Goal: Transaction & Acquisition: Download file/media

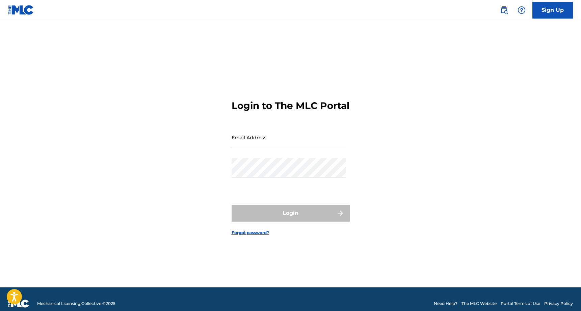
click at [262, 153] on div "Email Address" at bounding box center [289, 143] width 114 height 30
click at [257, 147] on input "Email Address" at bounding box center [289, 137] width 114 height 19
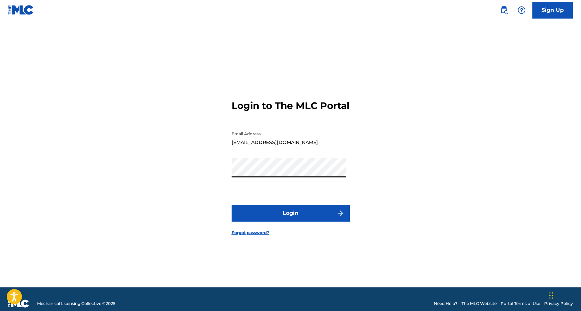
click at [232, 205] on button "Login" at bounding box center [291, 213] width 118 height 17
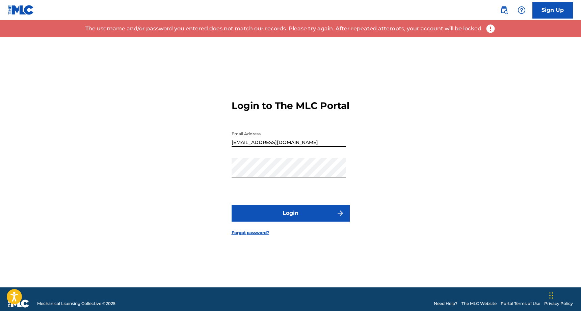
drag, startPoint x: 275, startPoint y: 148, endPoint x: 249, endPoint y: 148, distance: 26.0
click at [249, 147] on input "[EMAIL_ADDRESS][DOMAIN_NAME]" at bounding box center [289, 137] width 114 height 19
type input "[EMAIL_ADDRESS][DOMAIN_NAME]"
click at [232, 205] on button "Login" at bounding box center [291, 213] width 118 height 17
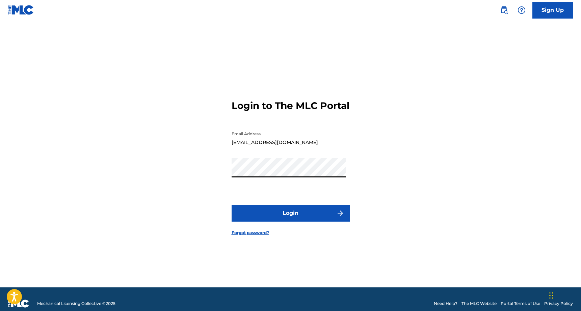
click at [232, 205] on button "Login" at bounding box center [291, 213] width 118 height 17
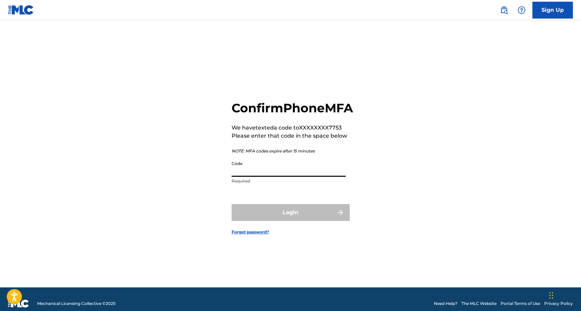
click at [262, 171] on input "Code" at bounding box center [289, 167] width 114 height 19
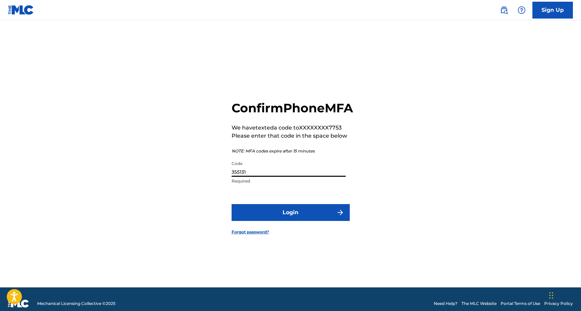
type input "355131"
click at [275, 221] on button "Login" at bounding box center [291, 212] width 118 height 17
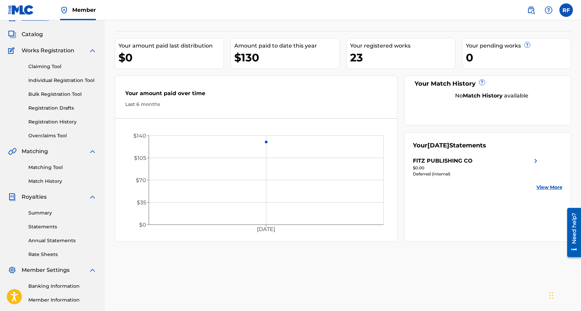
scroll to position [36, 0]
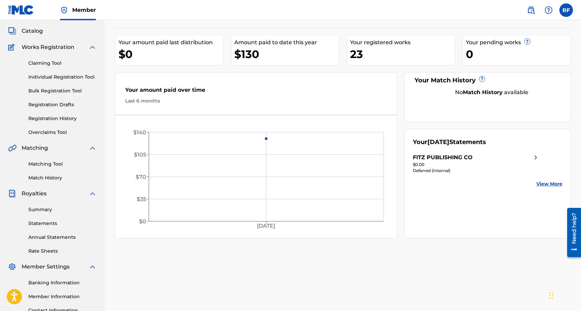
click at [42, 215] on div "Summary Statements Annual Statements Rate Sheets" at bounding box center [52, 226] width 88 height 57
click at [37, 212] on link "Summary" at bounding box center [62, 209] width 68 height 7
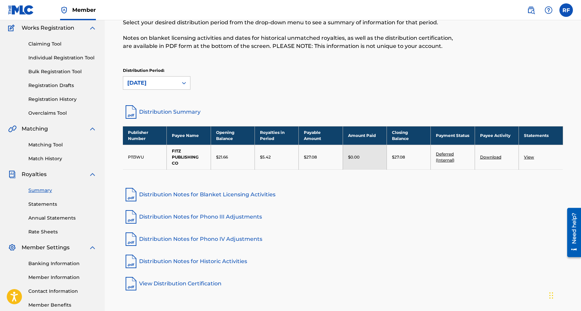
scroll to position [60, 0]
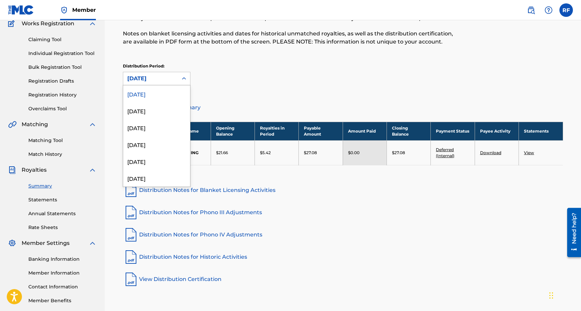
click at [163, 81] on div "[DATE]" at bounding box center [150, 79] width 47 height 8
click at [151, 111] on div "[DATE]" at bounding box center [156, 110] width 67 height 17
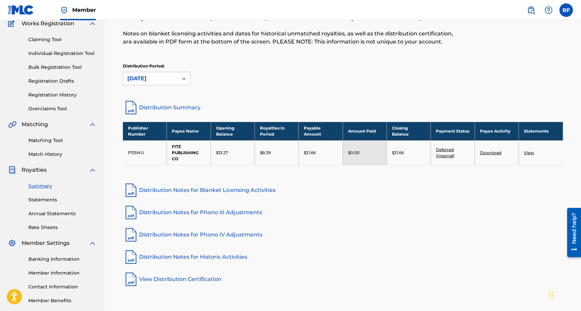
click at [152, 79] on div "[DATE]" at bounding box center [150, 79] width 47 height 8
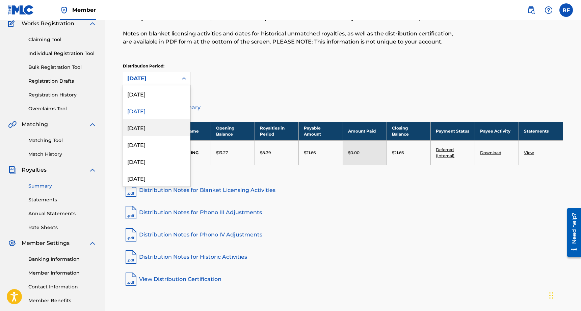
click at [146, 133] on div "[DATE]" at bounding box center [156, 127] width 67 height 17
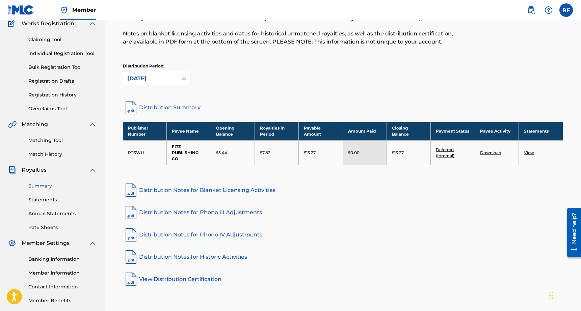
click at [146, 81] on div "[DATE]" at bounding box center [150, 79] width 47 height 8
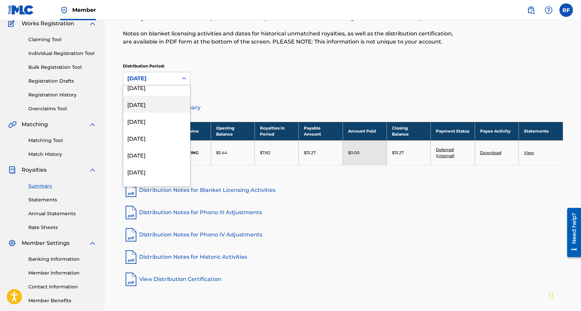
scroll to position [58, 0]
click at [158, 156] on div "[DATE]" at bounding box center [156, 154] width 67 height 17
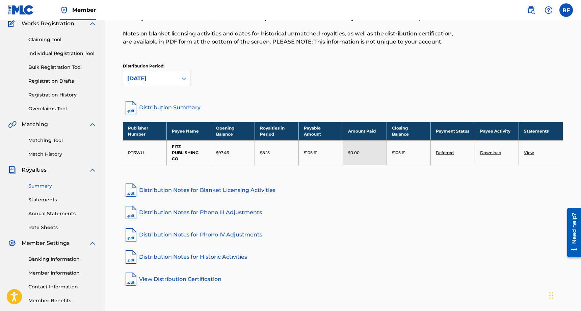
click at [532, 154] on link "View" at bounding box center [529, 152] width 10 height 5
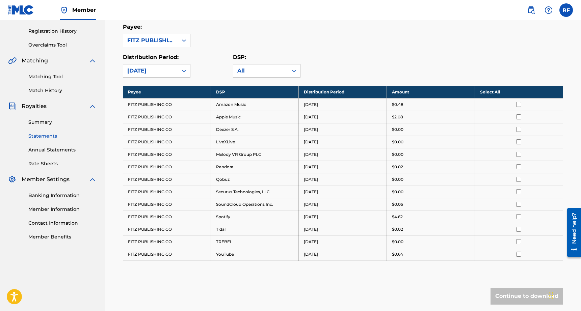
scroll to position [123, 0]
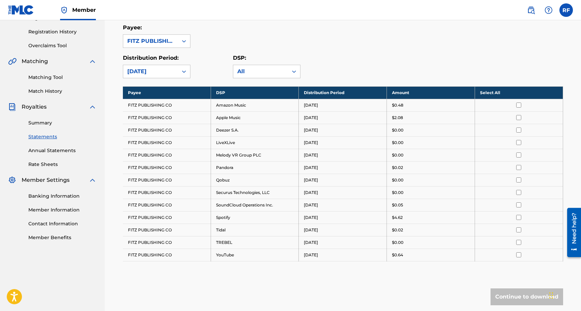
click at [518, 219] on input "checkbox" at bounding box center [518, 217] width 5 height 5
click at [513, 297] on button "Continue to download" at bounding box center [527, 297] width 73 height 17
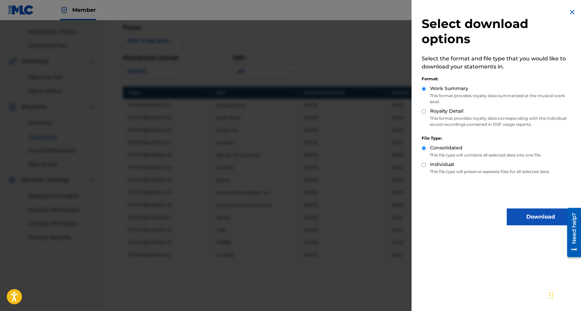
click at [525, 213] on button "Download" at bounding box center [541, 217] width 68 height 17
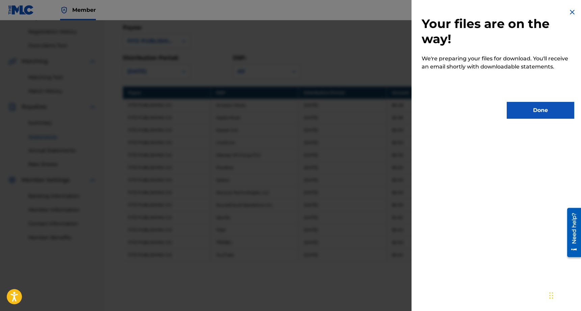
click at [534, 110] on button "Done" at bounding box center [541, 110] width 68 height 17
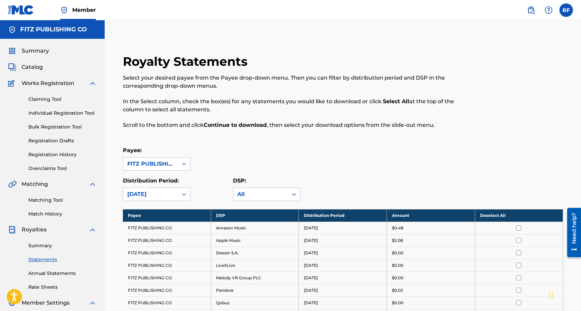
scroll to position [176, 0]
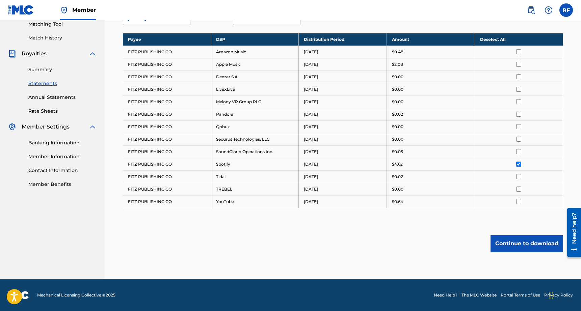
click at [514, 235] on button "Continue to download" at bounding box center [527, 243] width 73 height 17
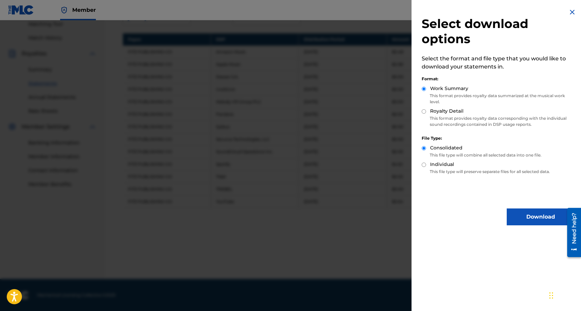
click at [519, 213] on button "Download" at bounding box center [541, 217] width 68 height 17
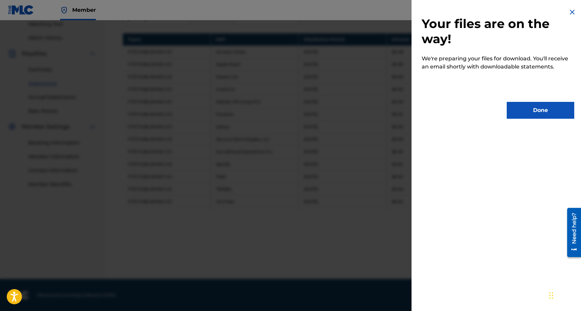
click at [531, 114] on button "Done" at bounding box center [541, 110] width 68 height 17
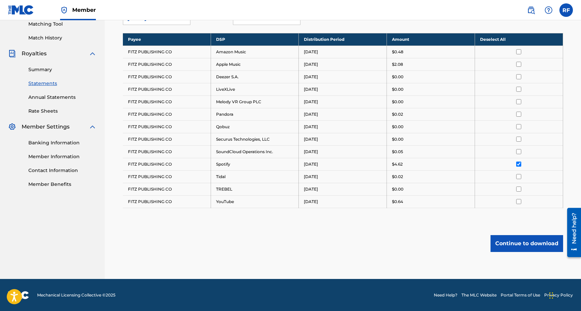
click at [510, 249] on button "Continue to download" at bounding box center [527, 243] width 73 height 17
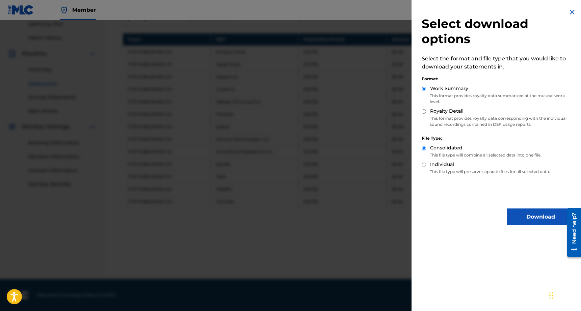
click at [527, 217] on button "Download" at bounding box center [541, 217] width 68 height 17
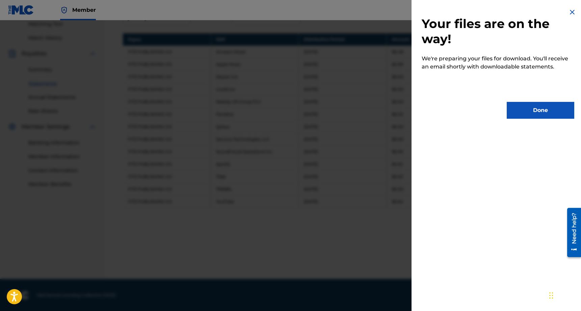
click at [533, 110] on button "Done" at bounding box center [541, 110] width 68 height 17
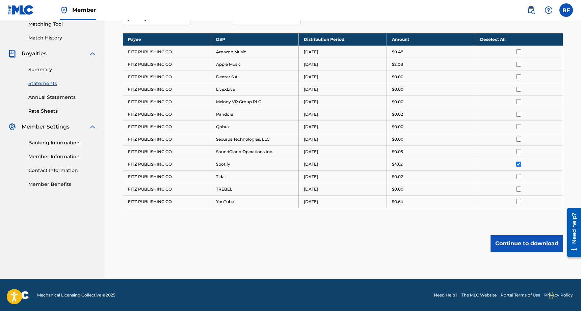
scroll to position [0, 0]
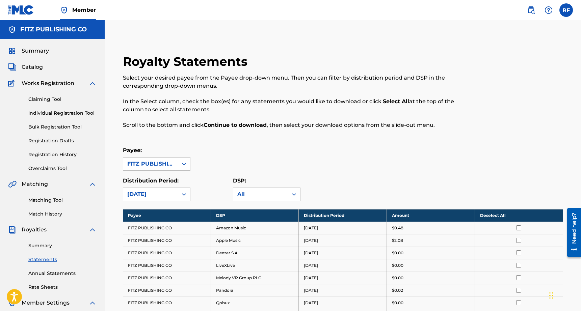
scroll to position [60, 0]
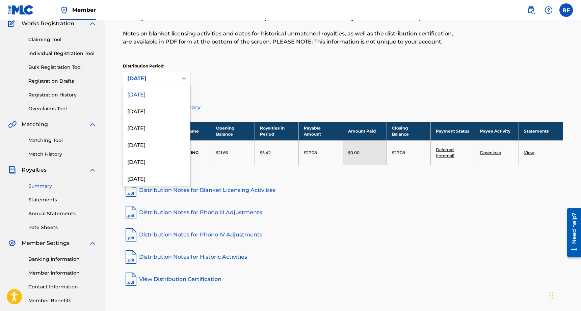
click at [131, 72] on div "[DATE]" at bounding box center [150, 78] width 55 height 13
click at [162, 147] on div "[DATE]" at bounding box center [156, 146] width 67 height 17
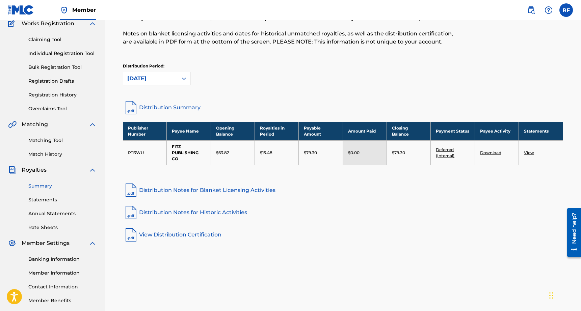
click at [532, 154] on link "View" at bounding box center [529, 152] width 10 height 5
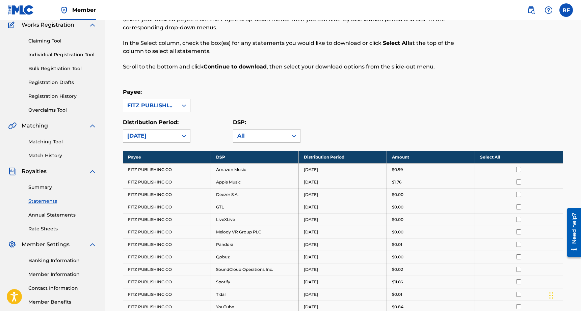
scroll to position [121, 0]
